Goal: Information Seeking & Learning: Learn about a topic

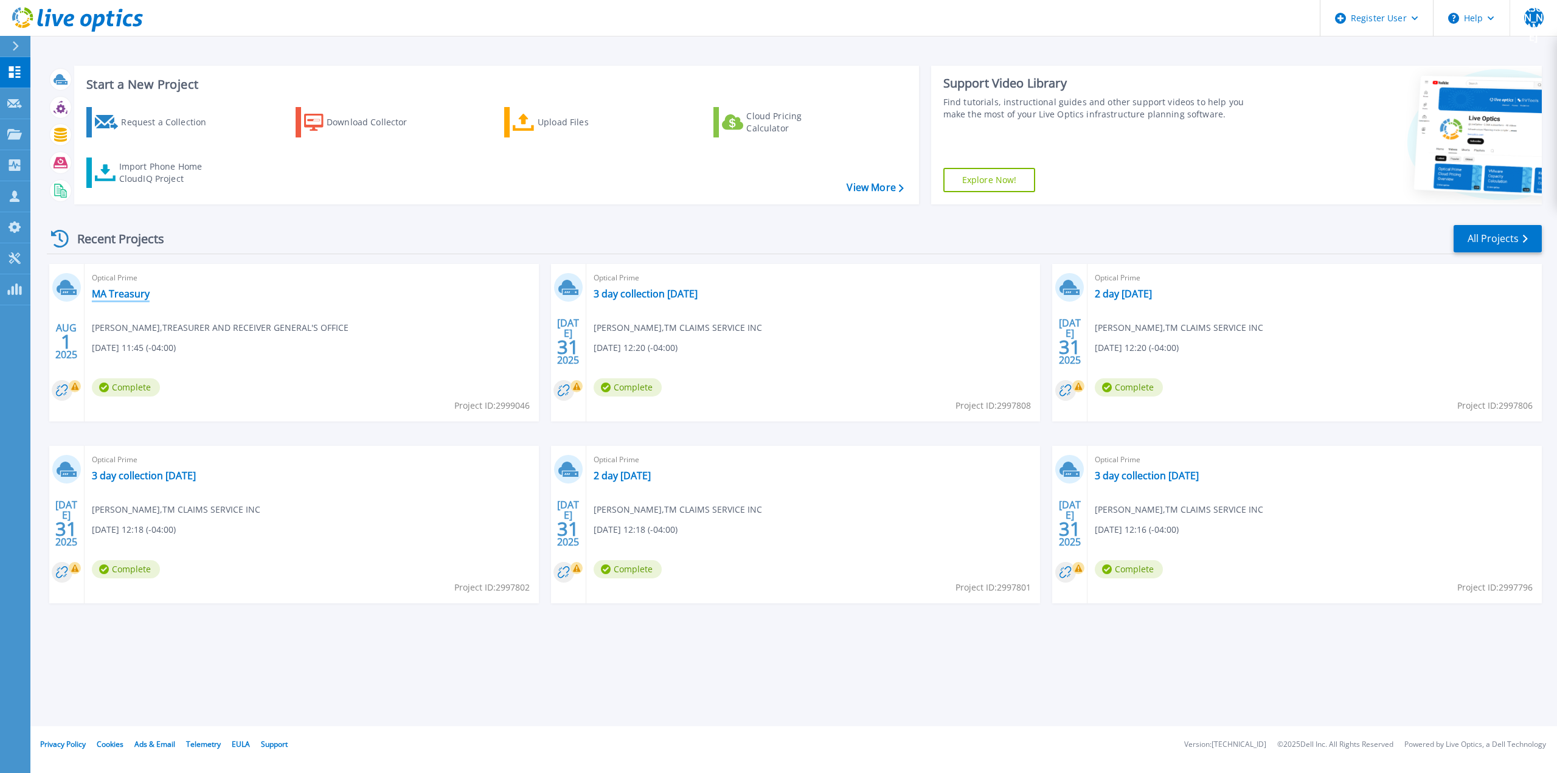
click at [133, 292] on link "MA Treasury" at bounding box center [121, 294] width 58 height 12
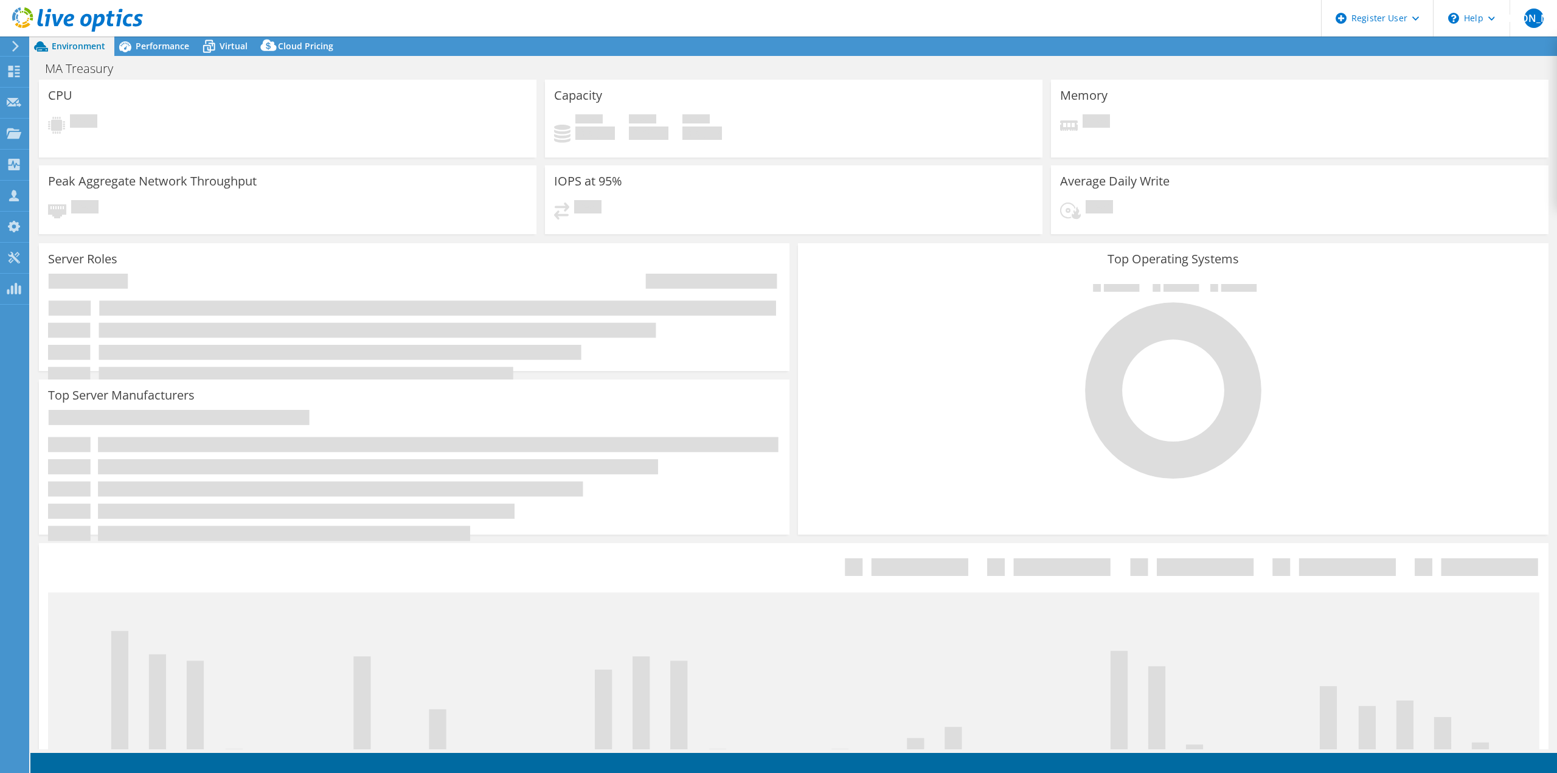
select select "USD"
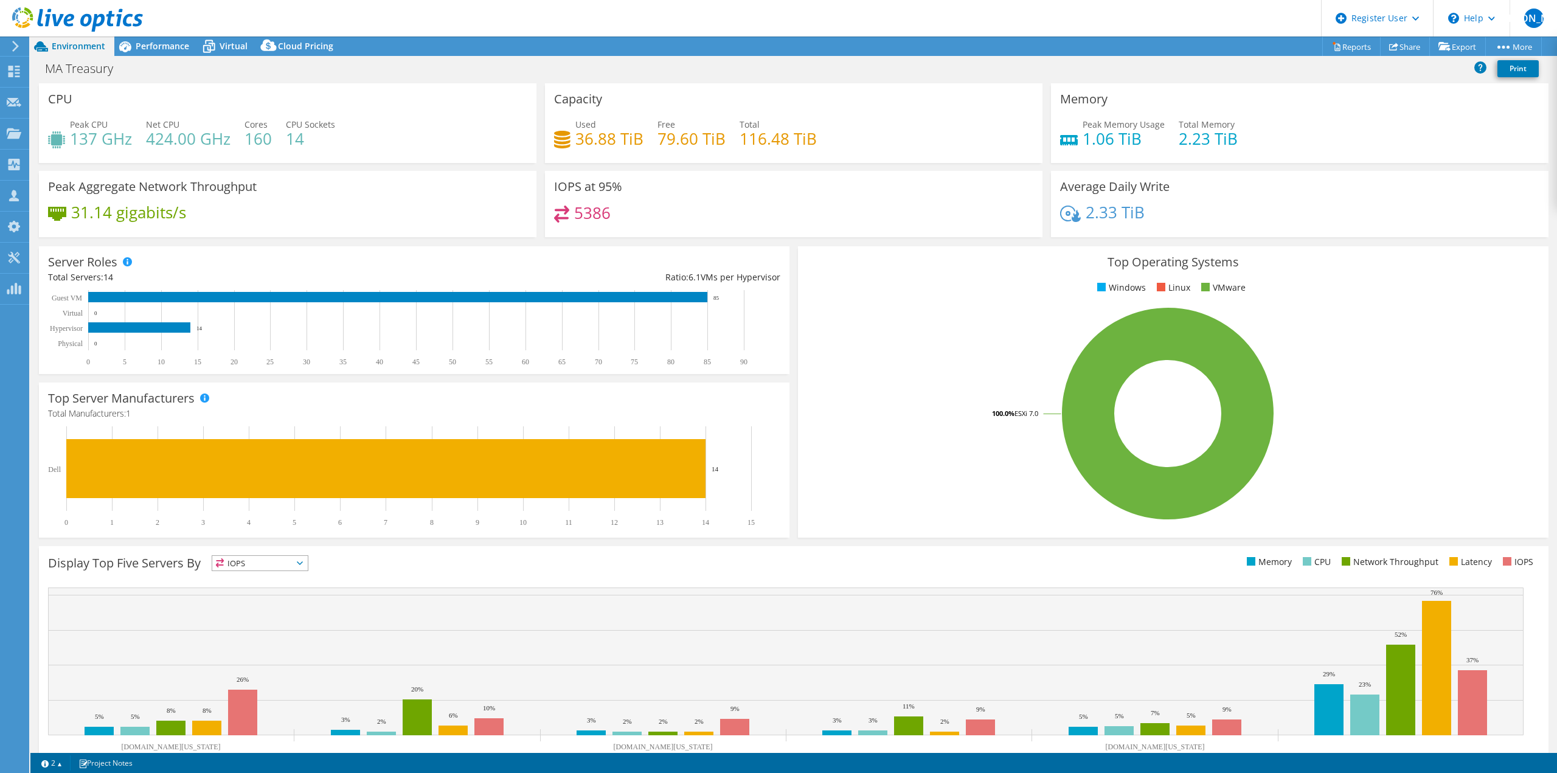
scroll to position [39, 0]
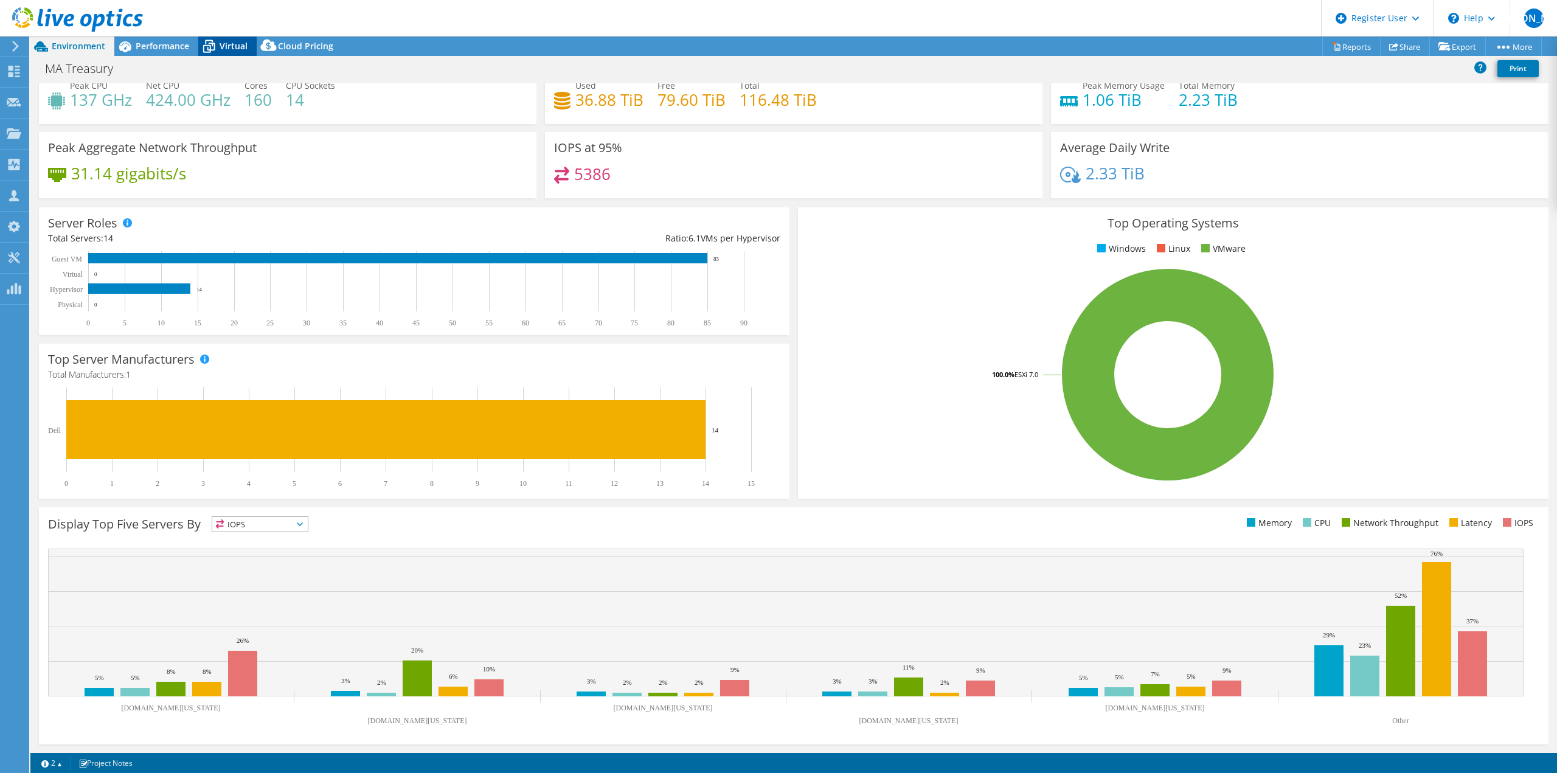
click at [203, 40] on icon at bounding box center [208, 46] width 21 height 21
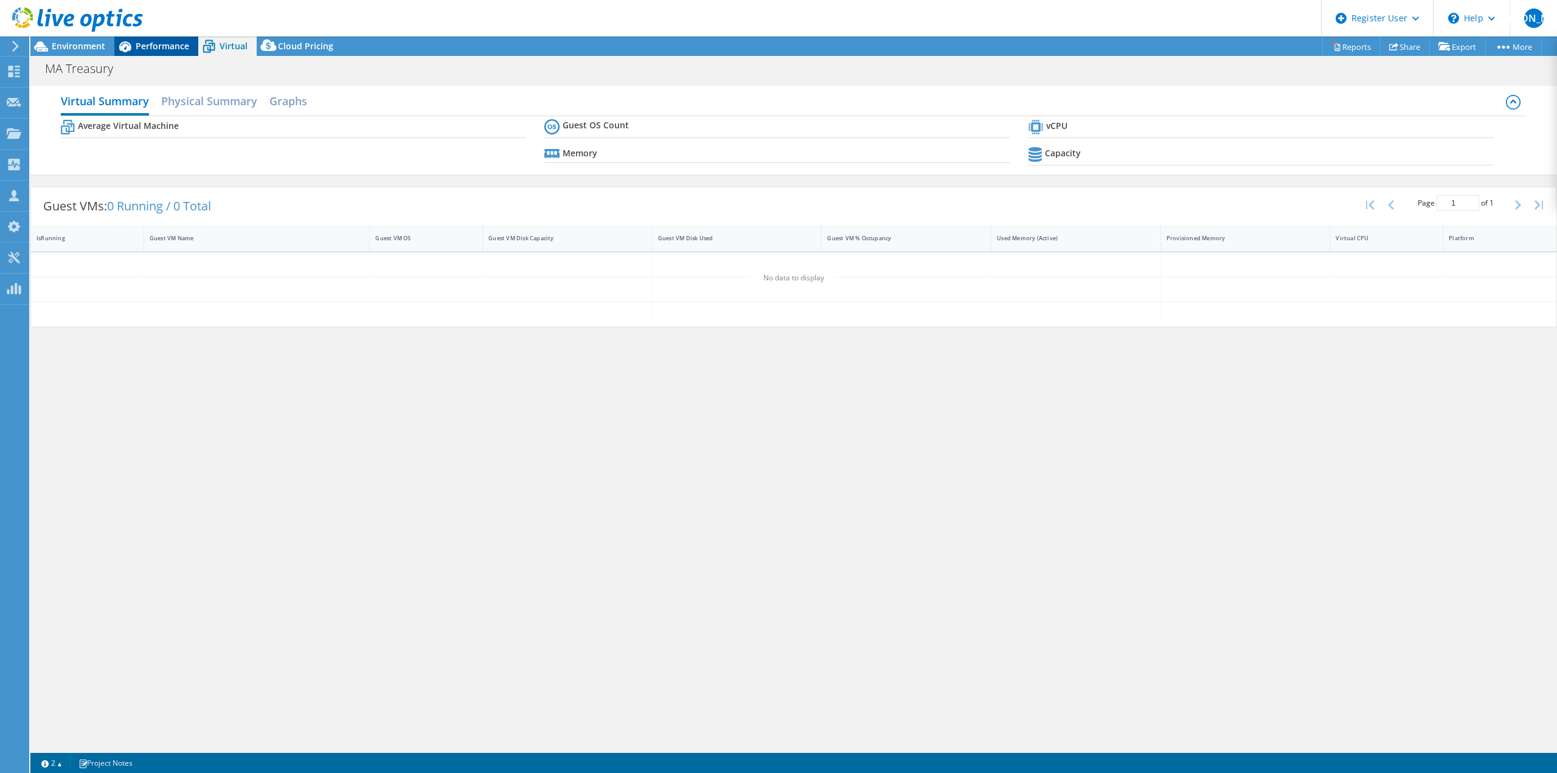
scroll to position [0, 0]
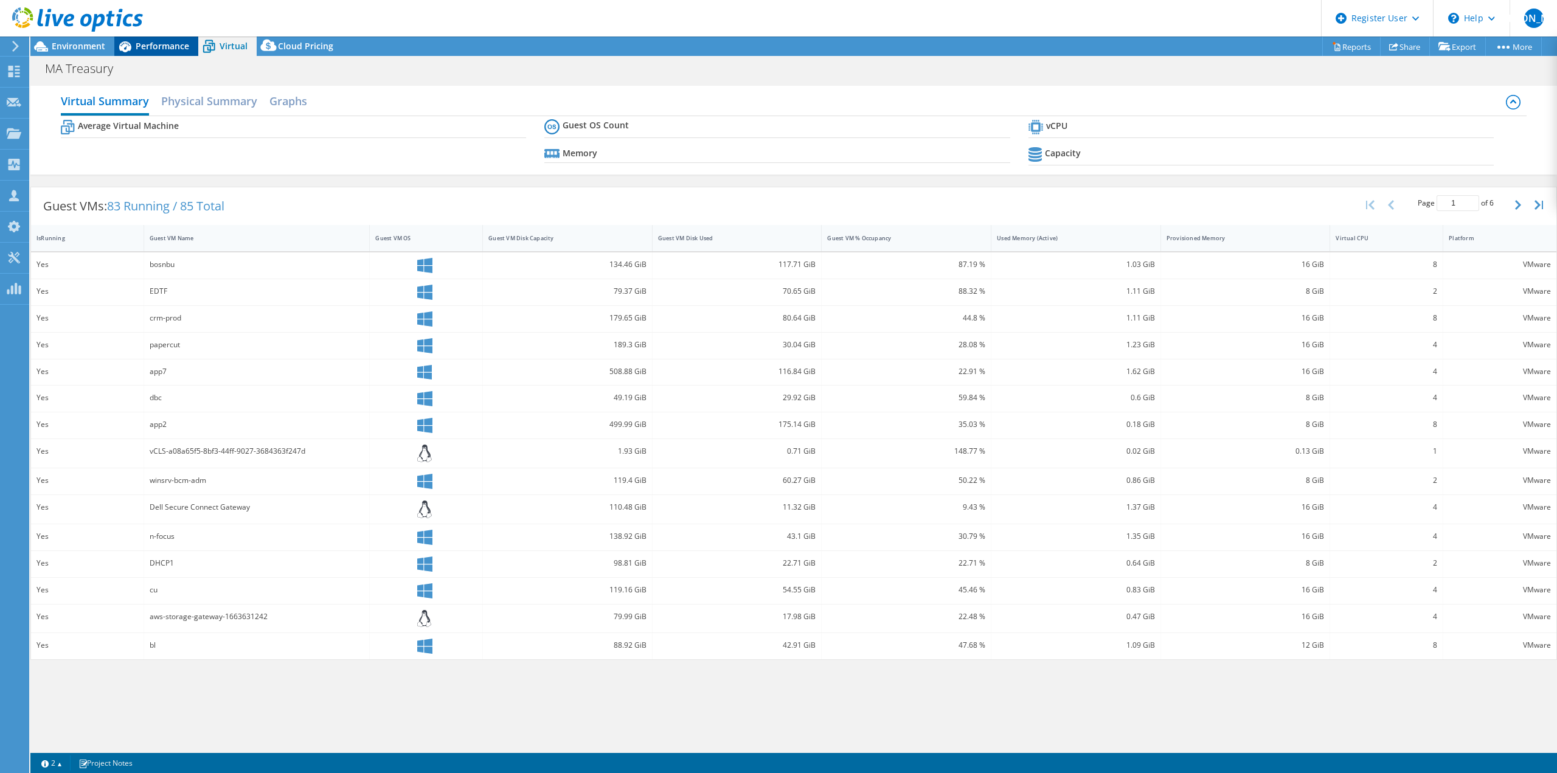
click at [155, 43] on span "Performance" at bounding box center [163, 46] width 54 height 12
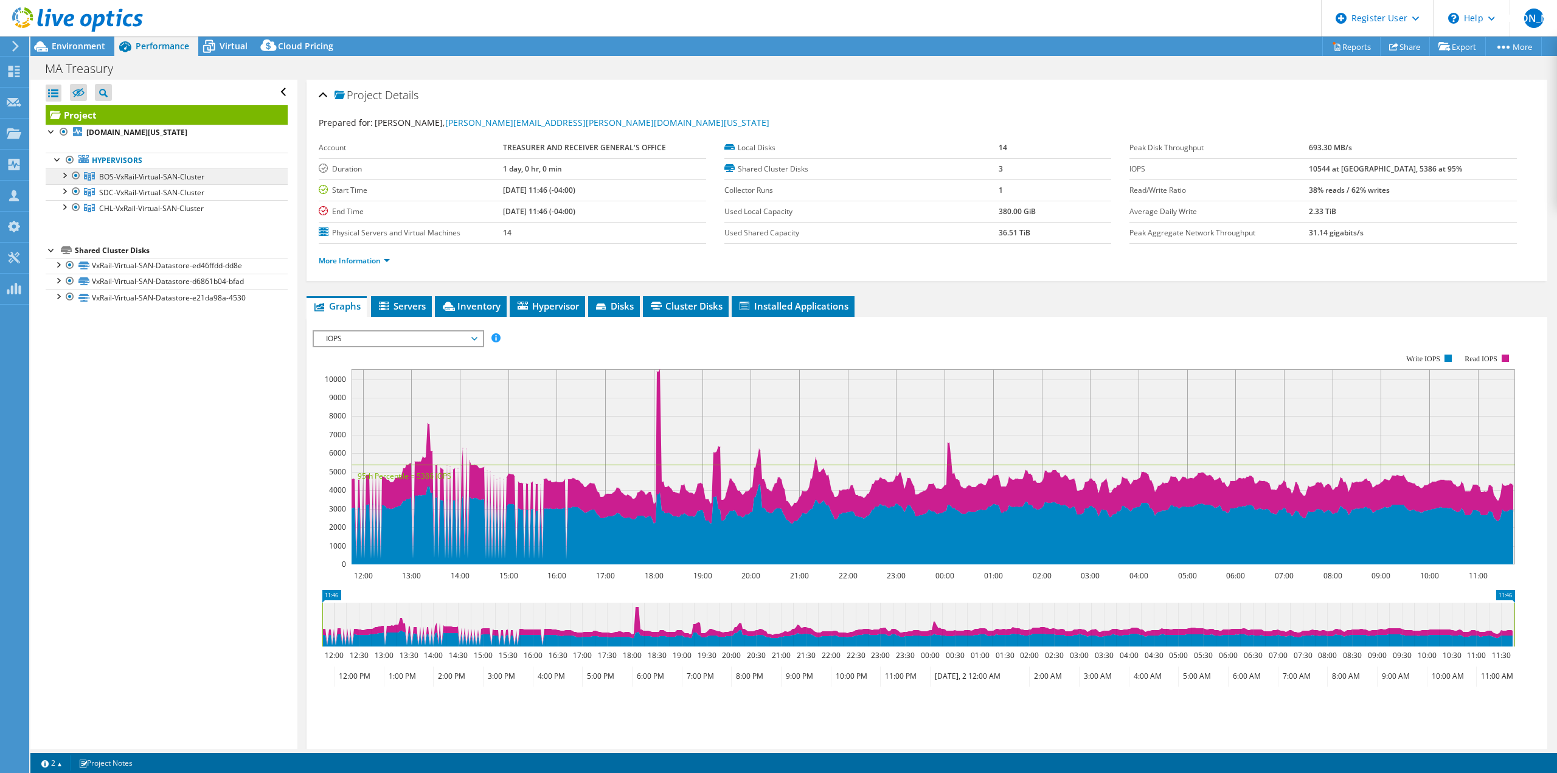
click at [150, 181] on span "BOS-VxRail-Virtual-SAN-Cluster" at bounding box center [151, 177] width 105 height 10
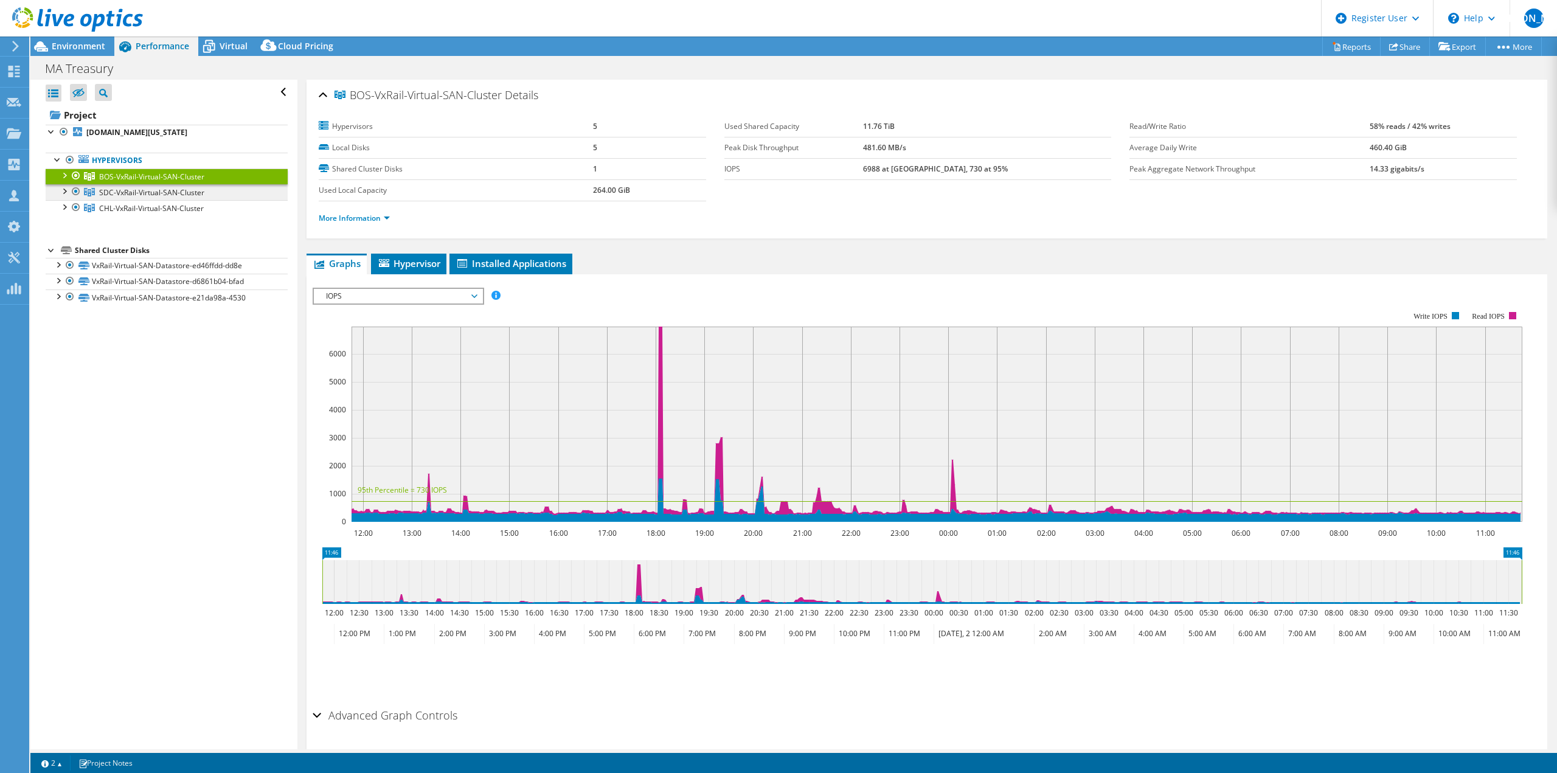
click at [146, 182] on span "SDC-VxRail-Virtual-SAN-Cluster" at bounding box center [151, 177] width 105 height 10
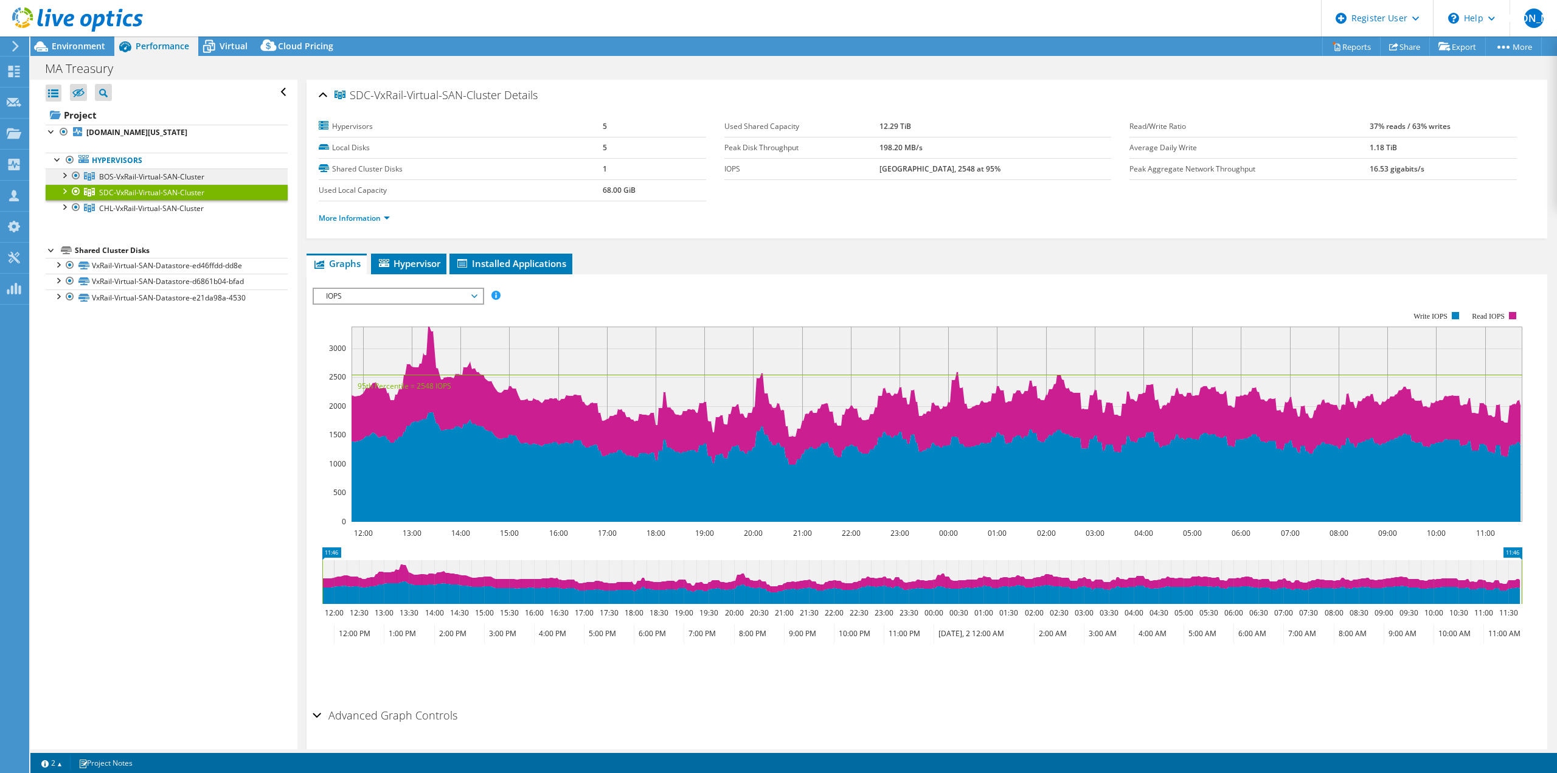
click at [156, 170] on link "BOS-VxRail-Virtual-SAN-Cluster" at bounding box center [167, 176] width 242 height 16
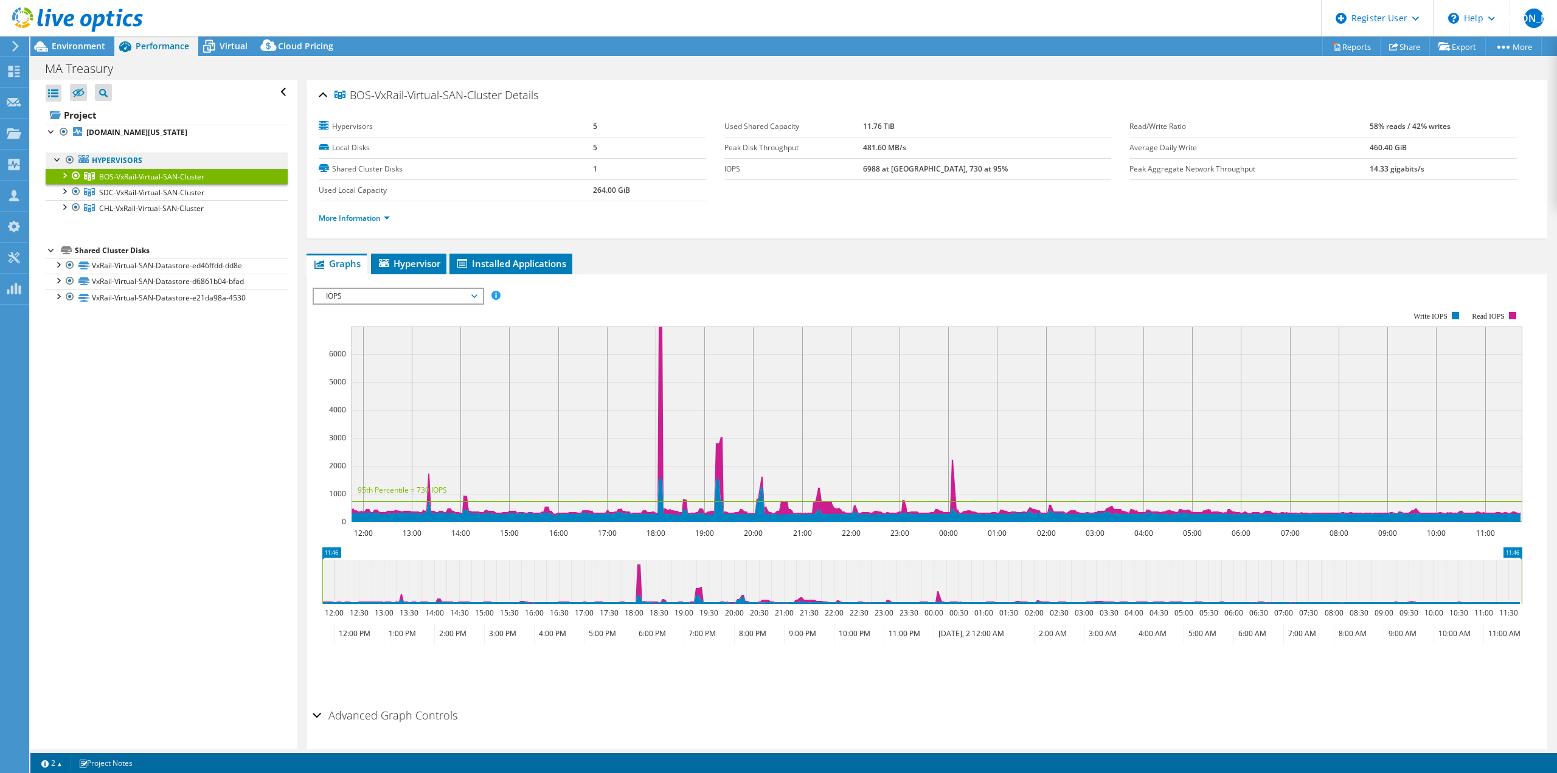
click at [122, 162] on link "Hypervisors" at bounding box center [167, 161] width 242 height 16
click at [141, 132] on b "[DOMAIN_NAME][US_STATE]" at bounding box center [136, 132] width 101 height 10
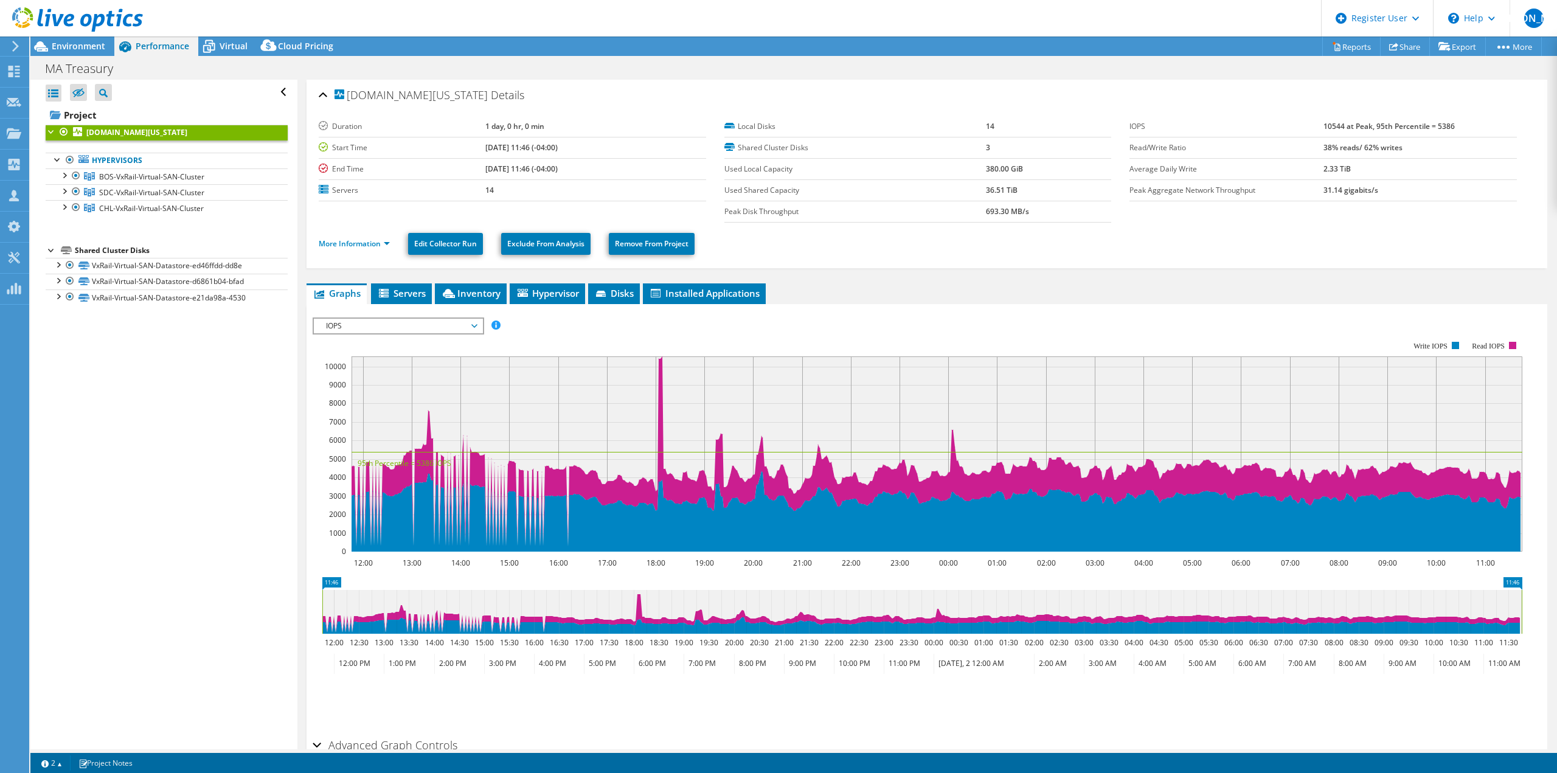
drag, startPoint x: 566, startPoint y: 95, endPoint x: 338, endPoint y: 101, distance: 227.6
click at [338, 101] on div "[DOMAIN_NAME][US_STATE] Details" at bounding box center [927, 96] width 1216 height 26
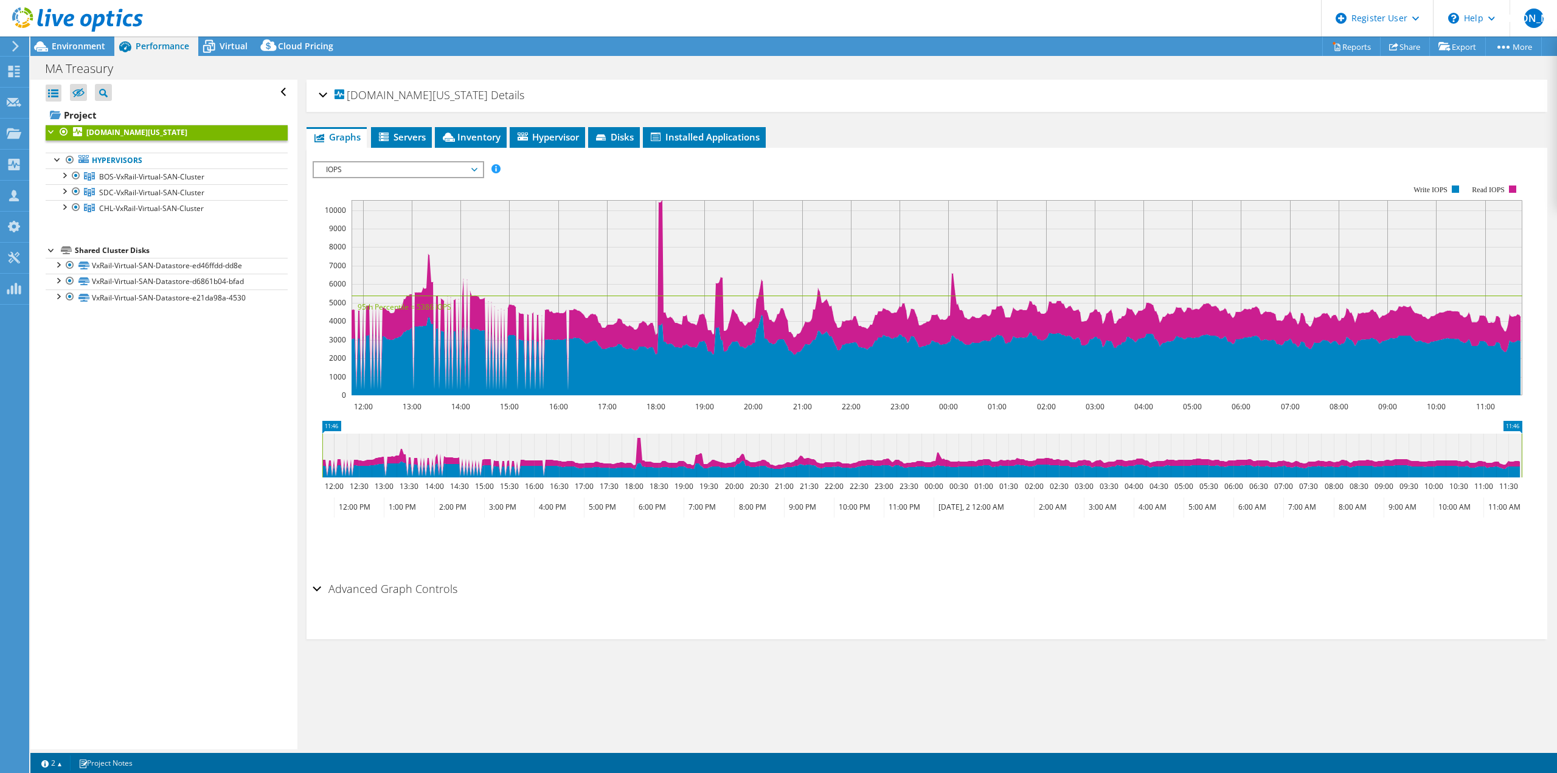
copy h2 "[DOMAIN_NAME][US_STATE] Details"
click at [85, 46] on span "Environment" at bounding box center [79, 46] width 54 height 12
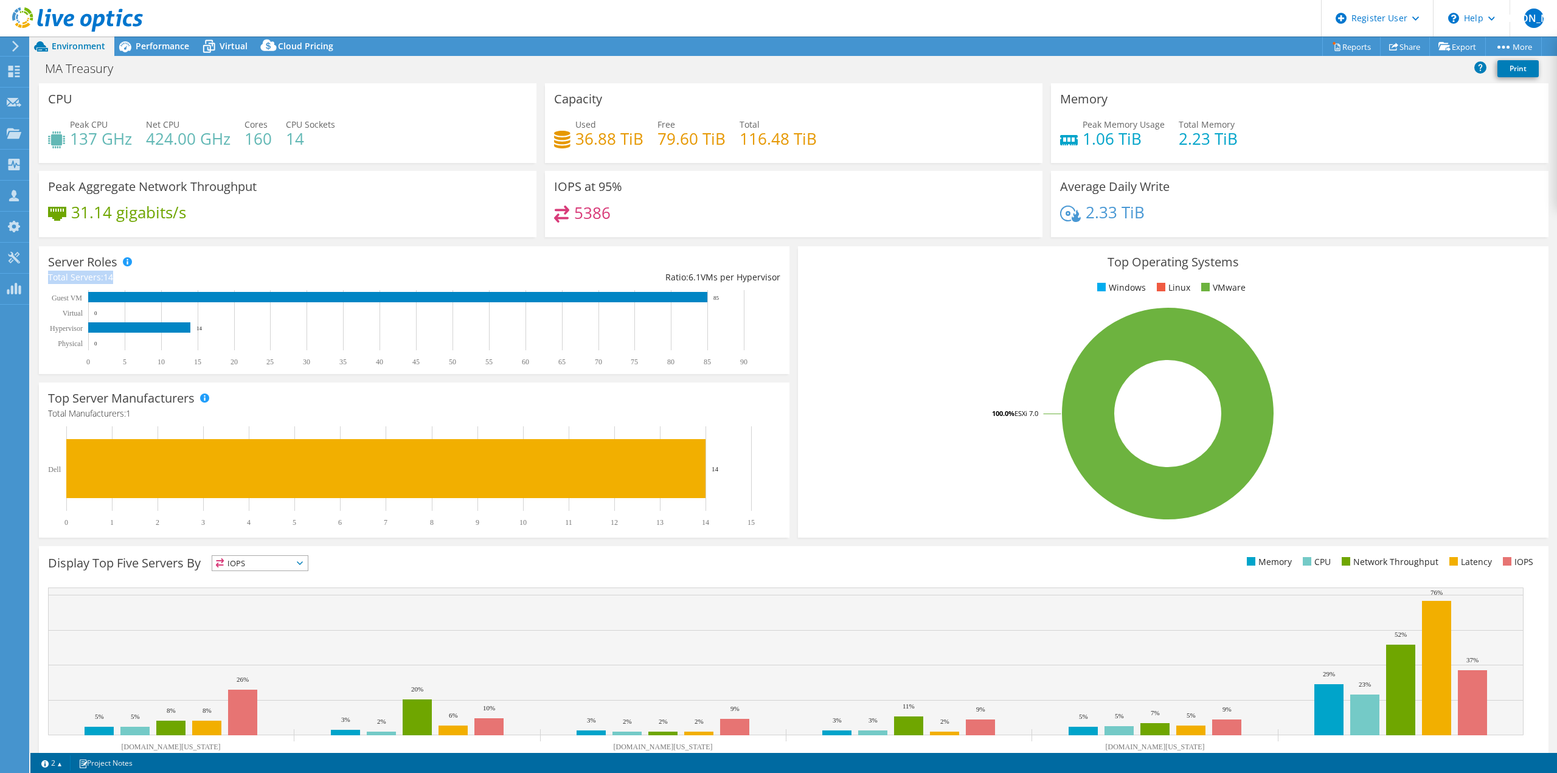
drag, startPoint x: 73, startPoint y: 275, endPoint x: 48, endPoint y: 275, distance: 24.9
click at [48, 275] on div "Total Servers: 14" at bounding box center [231, 277] width 366 height 13
copy div "Total Servers: 14"
click at [240, 49] on span "Virtual" at bounding box center [234, 46] width 28 height 12
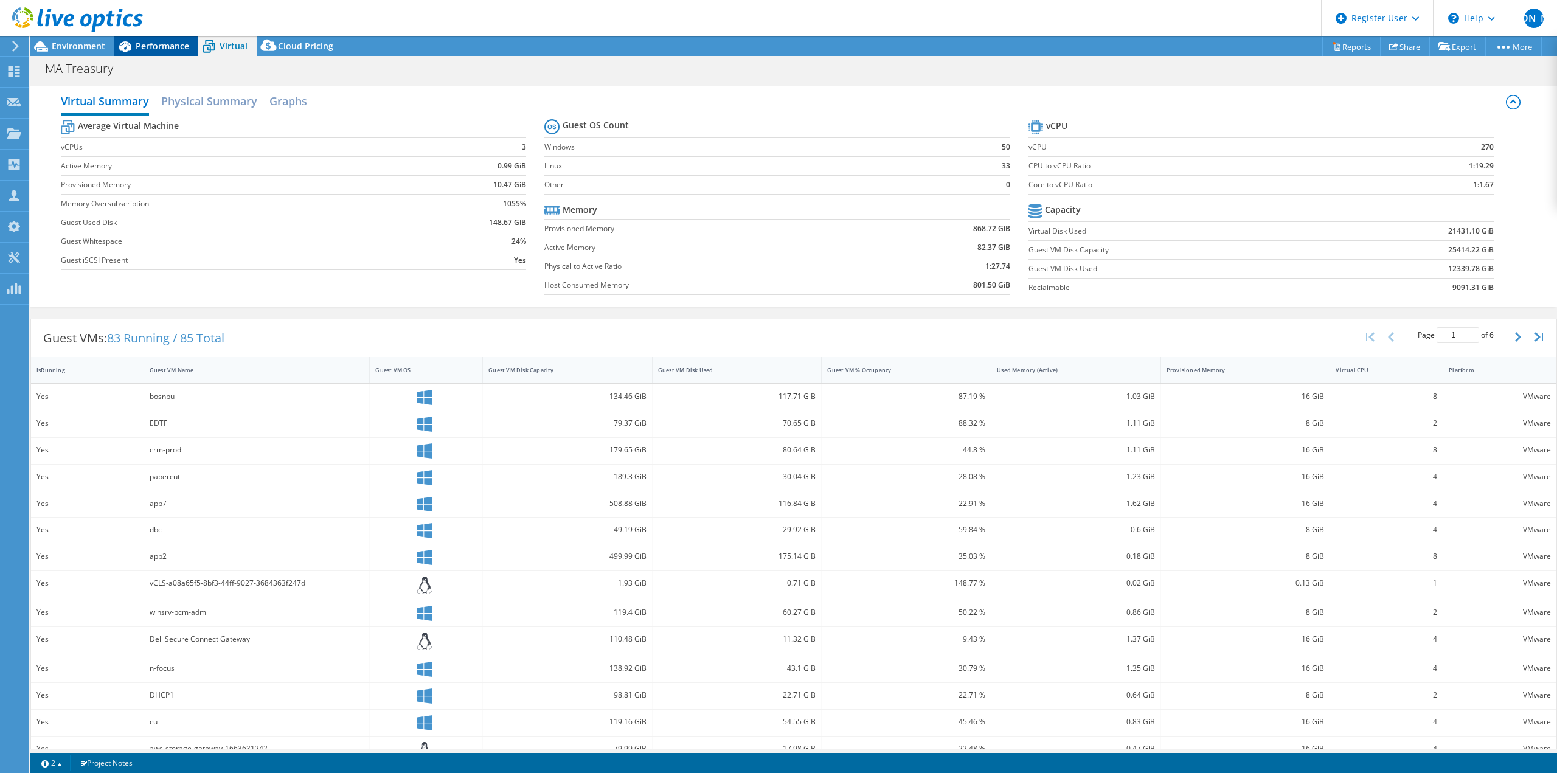
click at [144, 45] on span "Performance" at bounding box center [163, 46] width 54 height 12
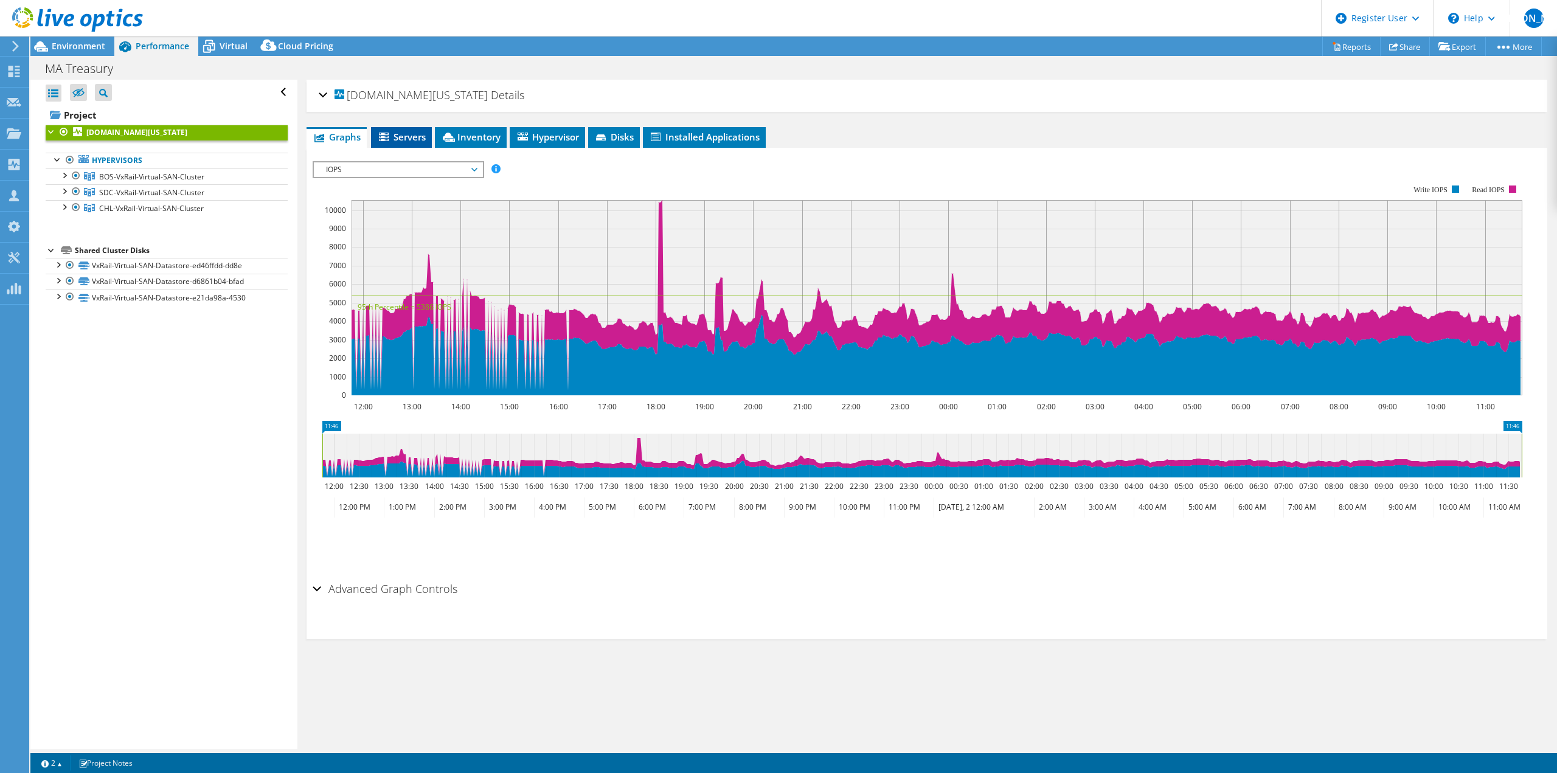
click at [392, 130] on li "Servers" at bounding box center [401, 137] width 61 height 21
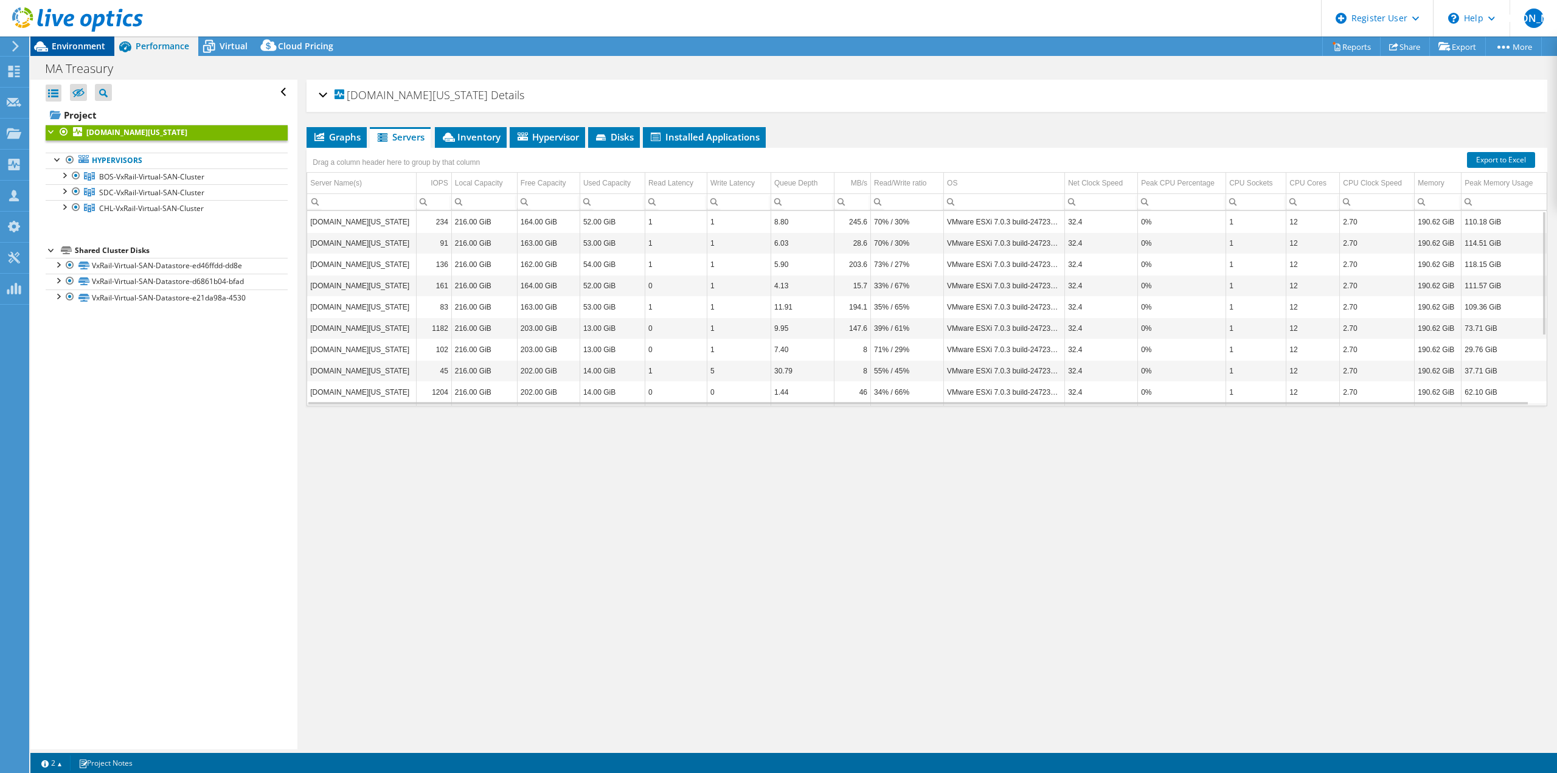
click at [101, 47] on span "Environment" at bounding box center [79, 46] width 54 height 12
